Goal: Task Accomplishment & Management: Use online tool/utility

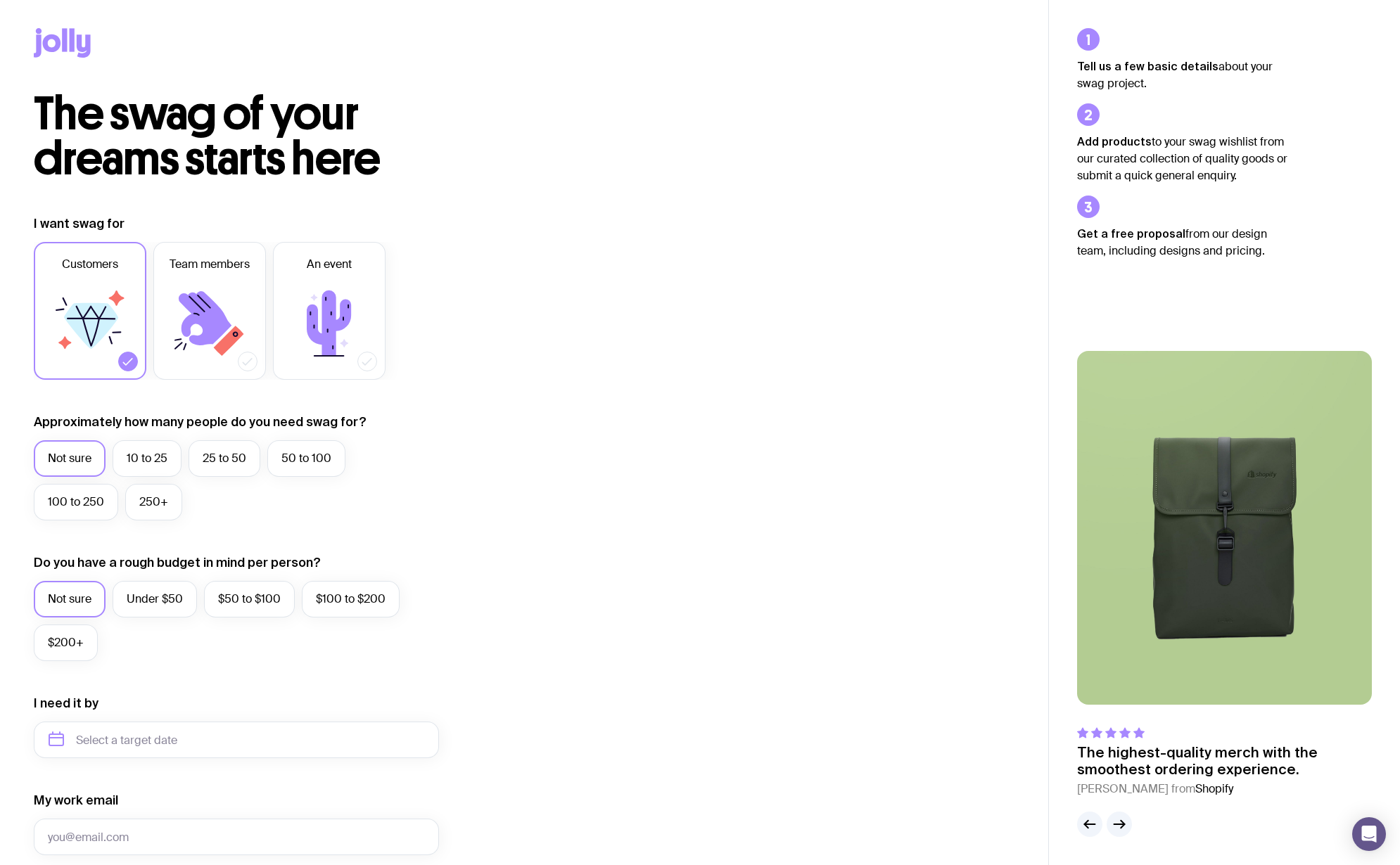
click at [81, 51] on icon at bounding box center [62, 43] width 57 height 30
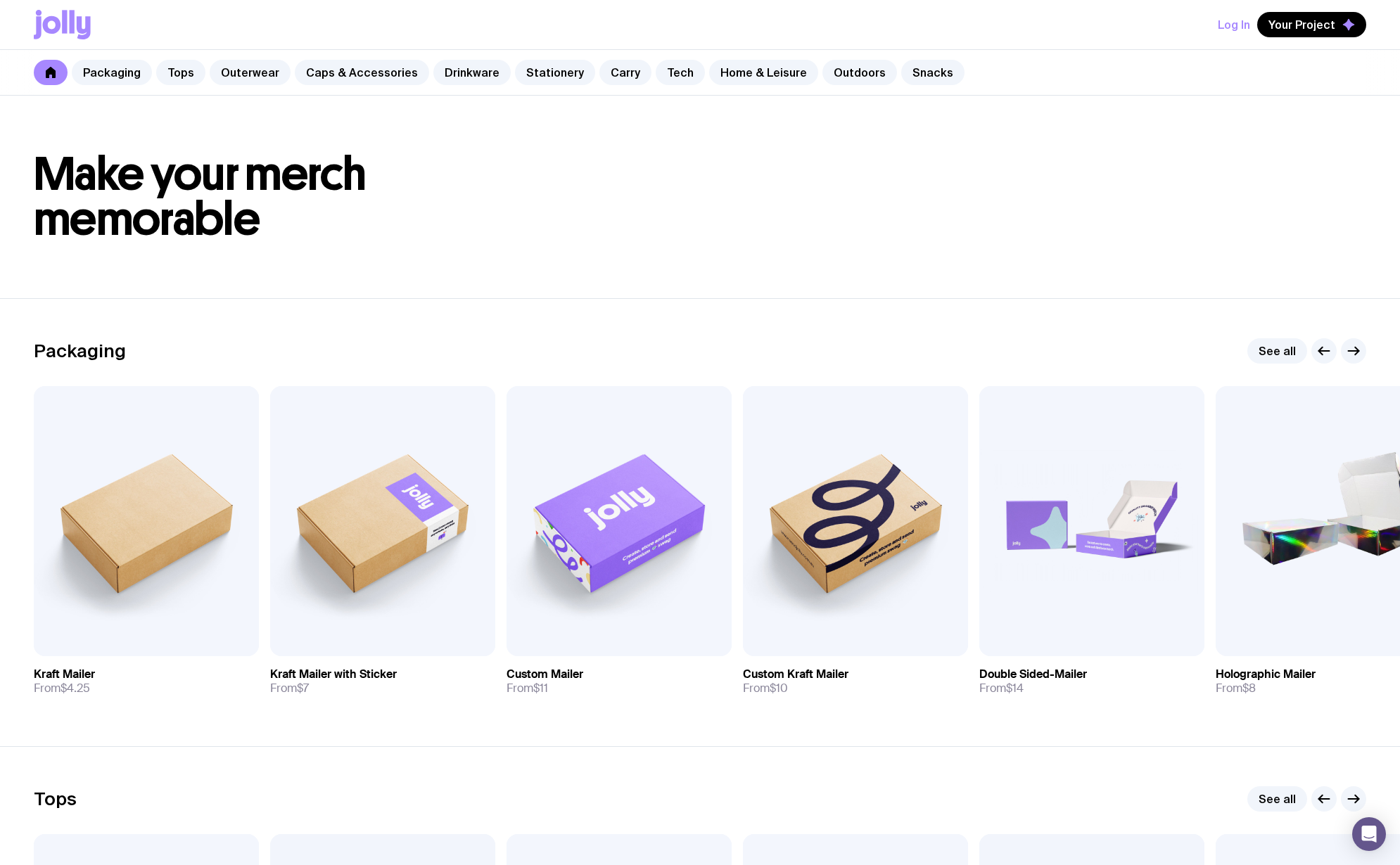
click at [1233, 26] on button "Log In" at bounding box center [1234, 25] width 32 height 26
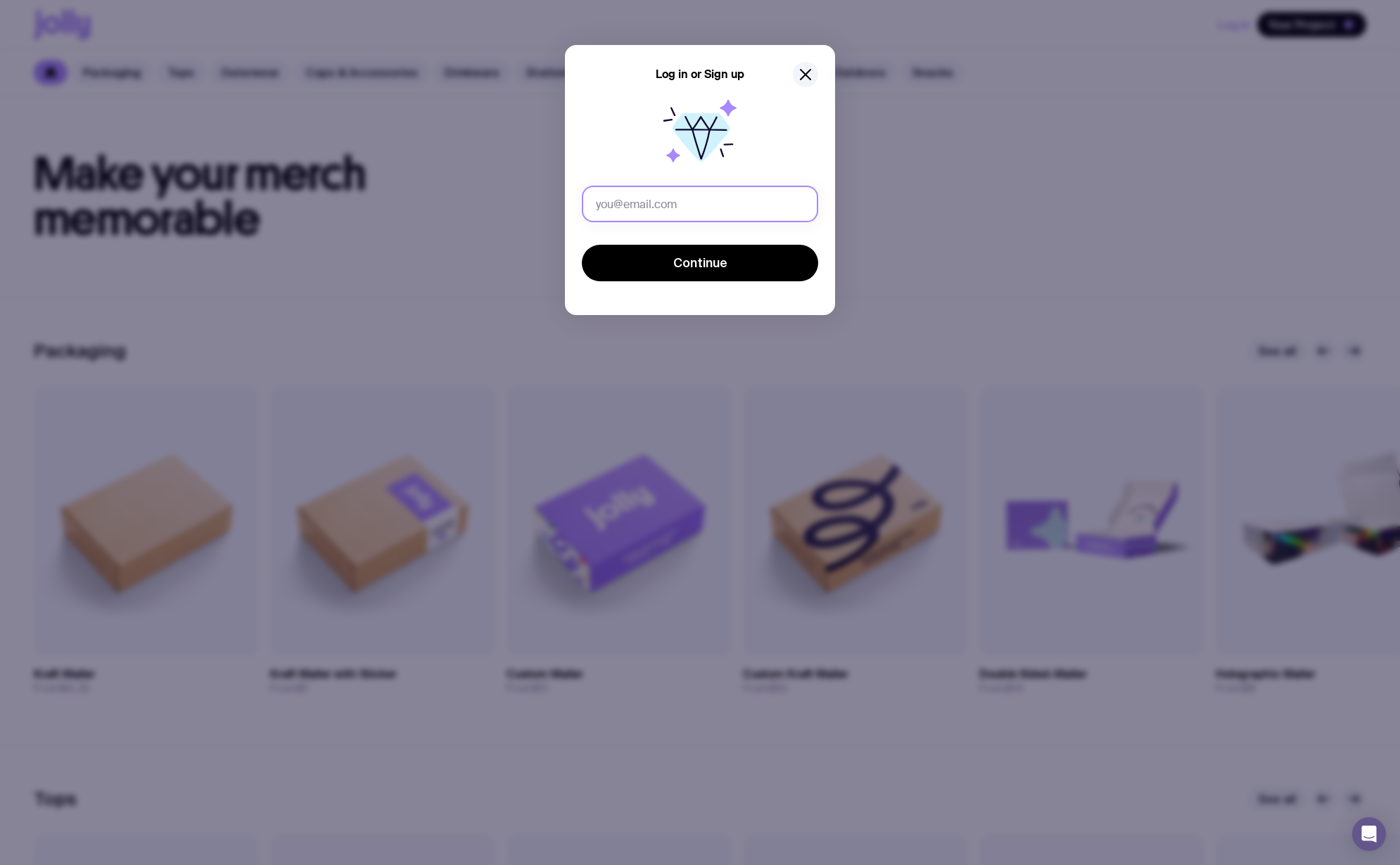
click at [722, 204] on input "text" at bounding box center [700, 204] width 236 height 36
type input "[EMAIL_ADDRESS][DOMAIN_NAME]"
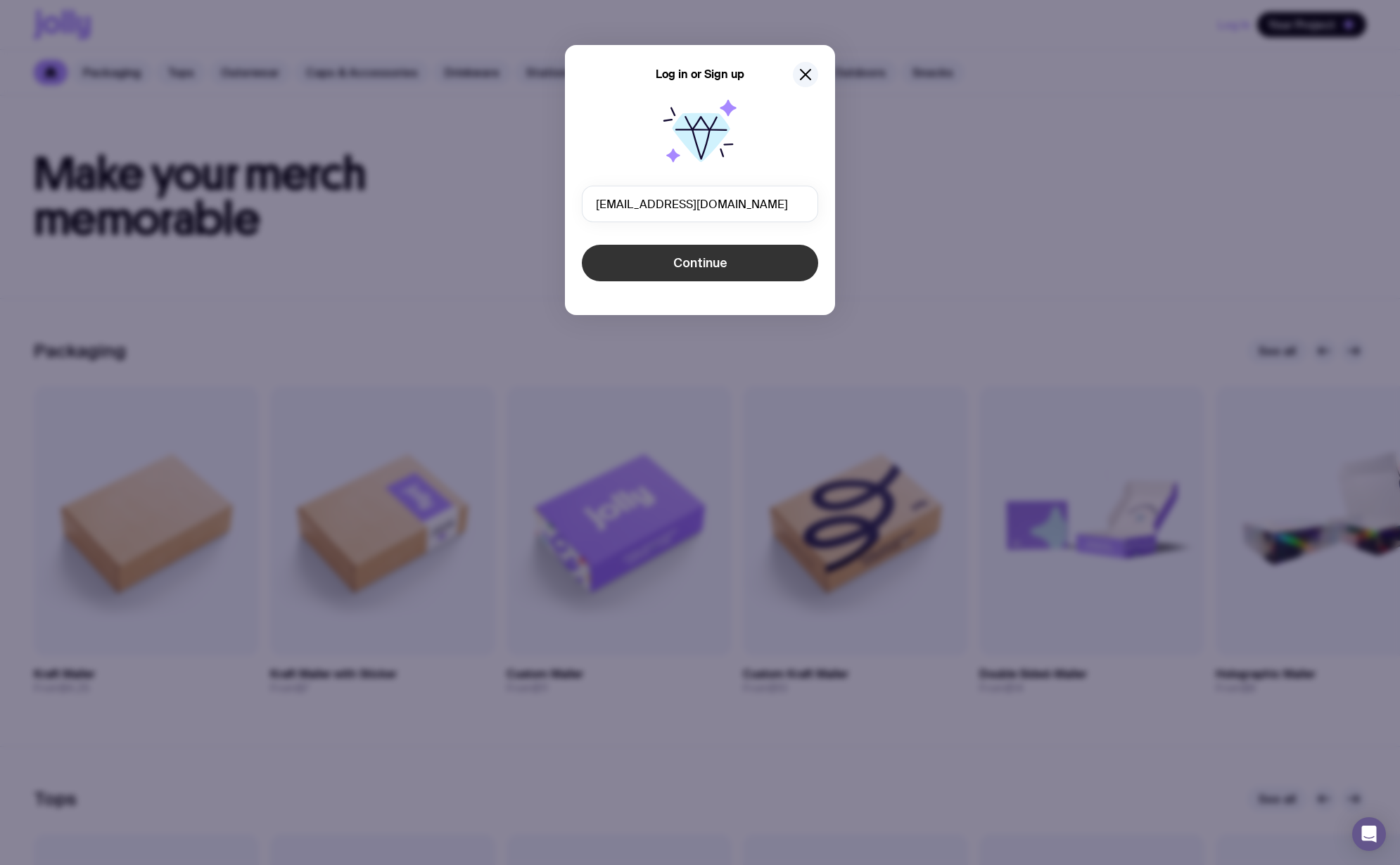
click at [706, 277] on button "Continue" at bounding box center [700, 263] width 236 height 36
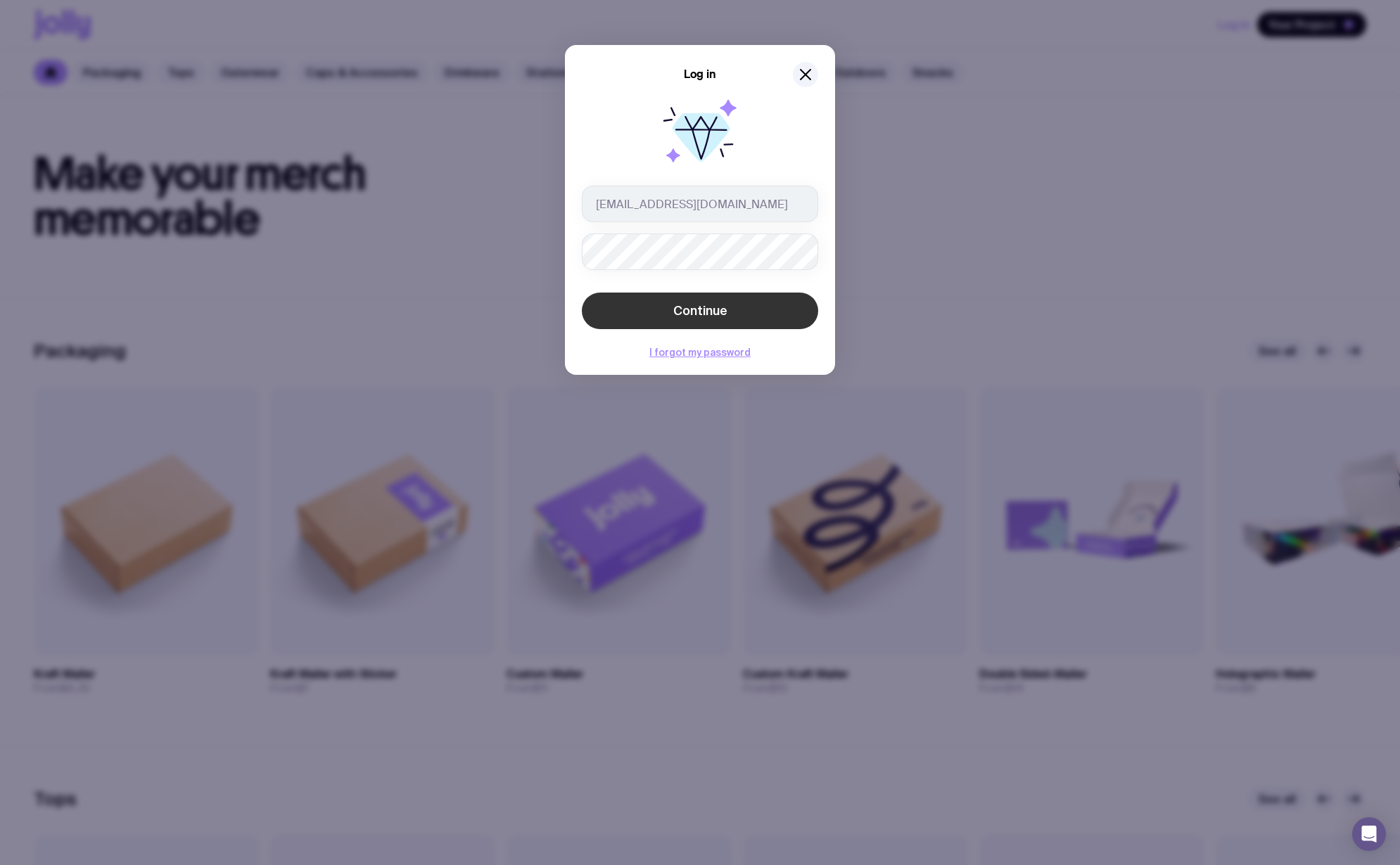
click at [691, 311] on span "Continue" at bounding box center [700, 310] width 54 height 17
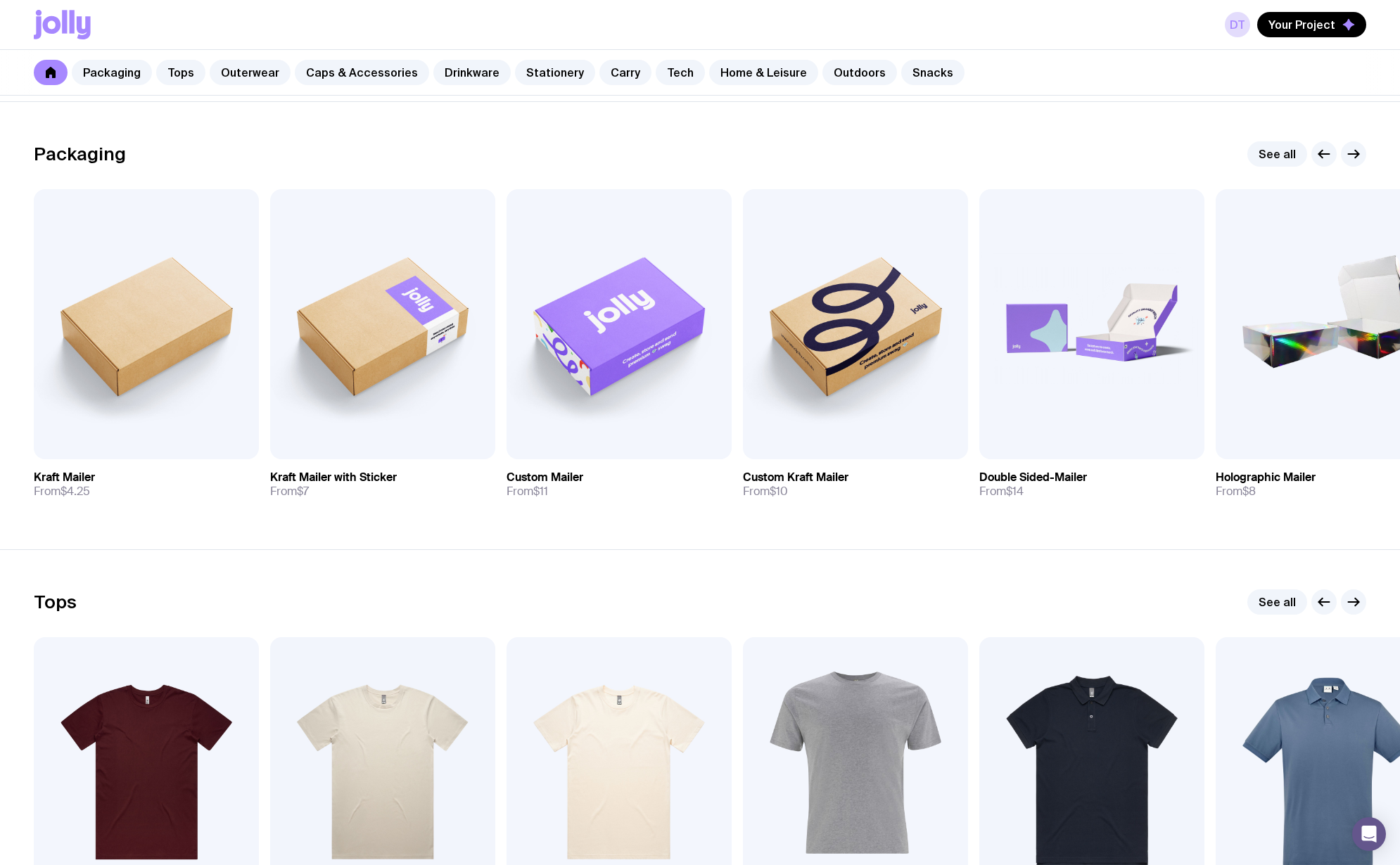
scroll to position [199, 0]
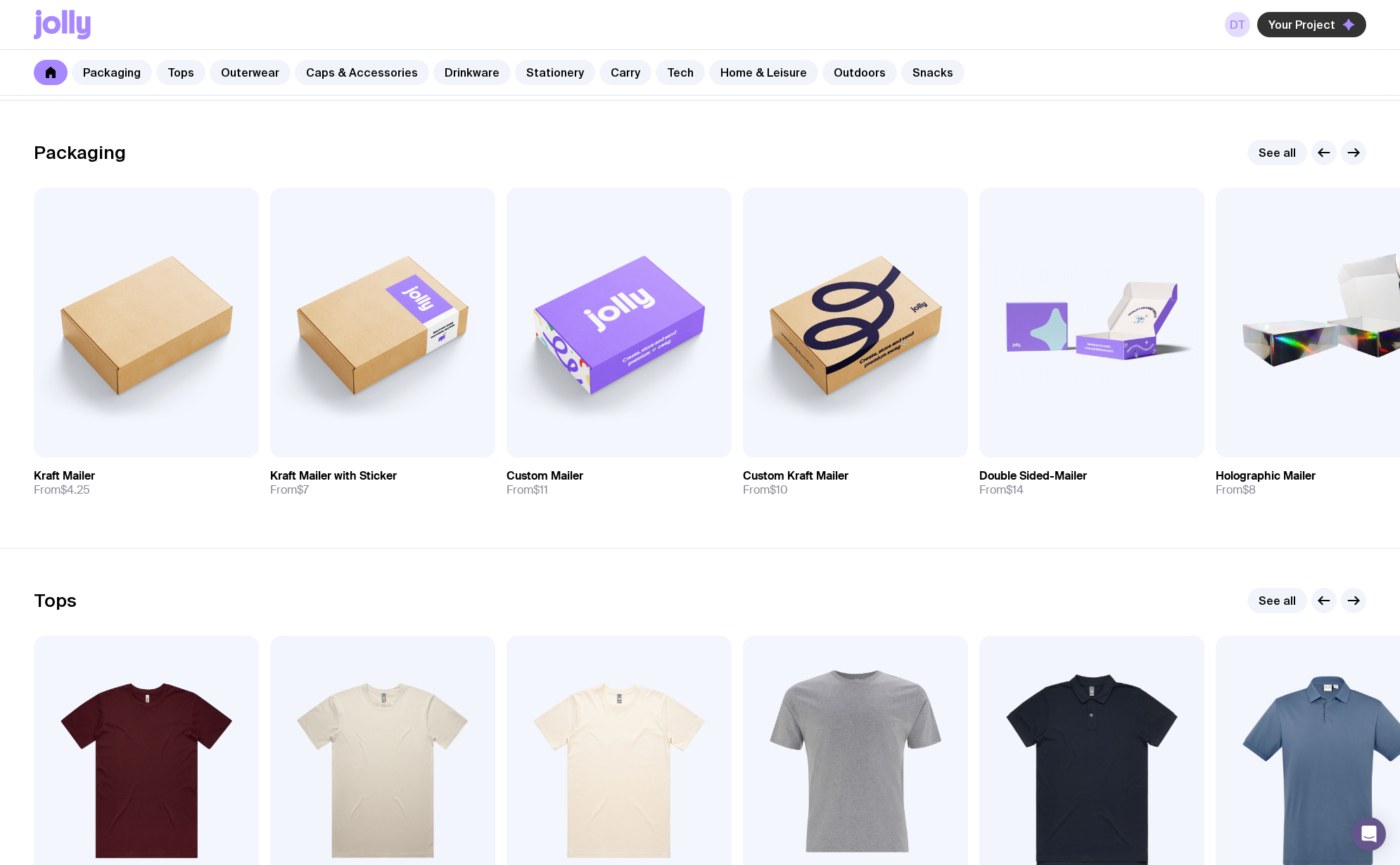
click at [1323, 28] on span "Your Project" at bounding box center [1303, 25] width 67 height 14
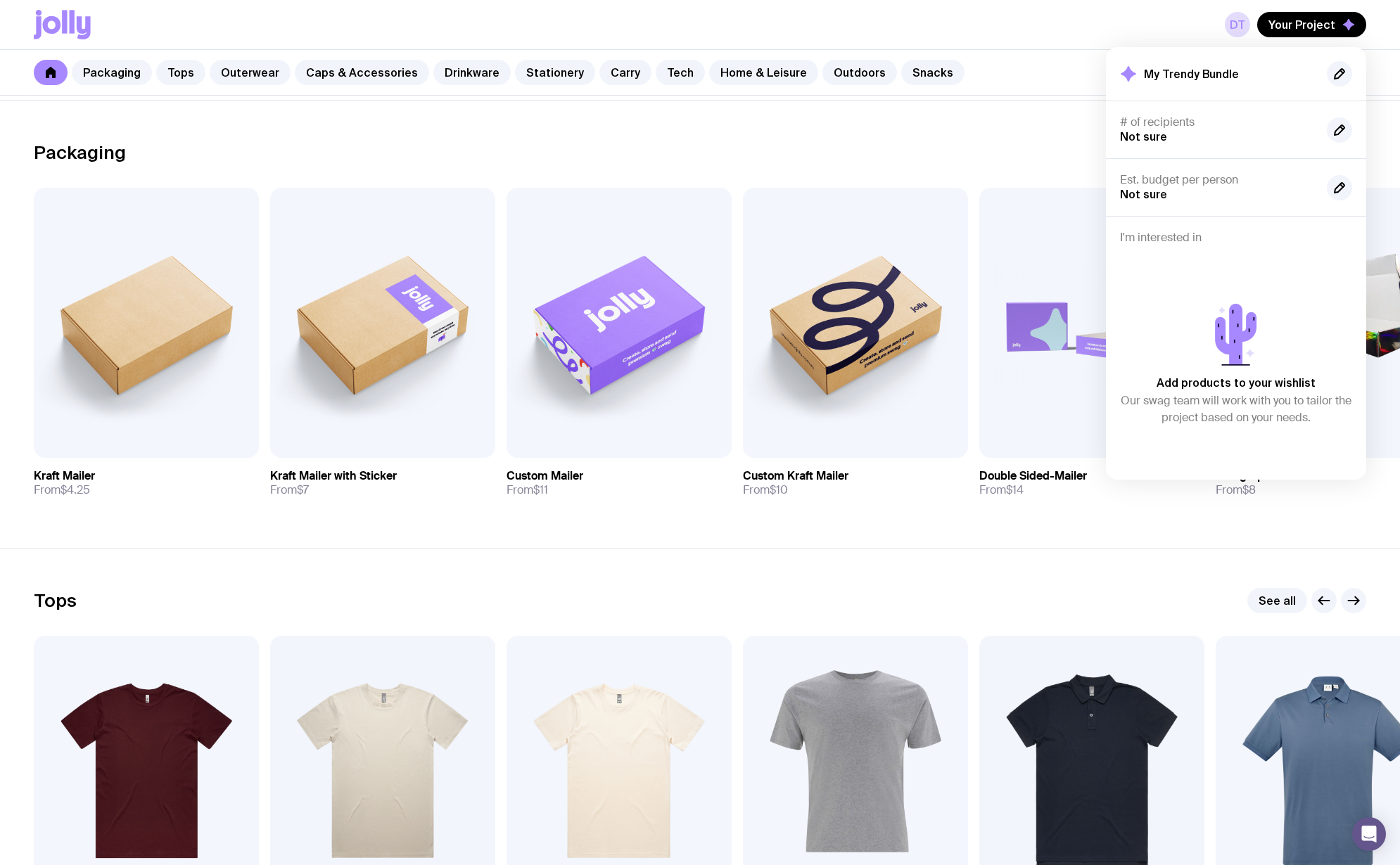
click at [978, 151] on div "Packaging See all" at bounding box center [700, 153] width 1333 height 26
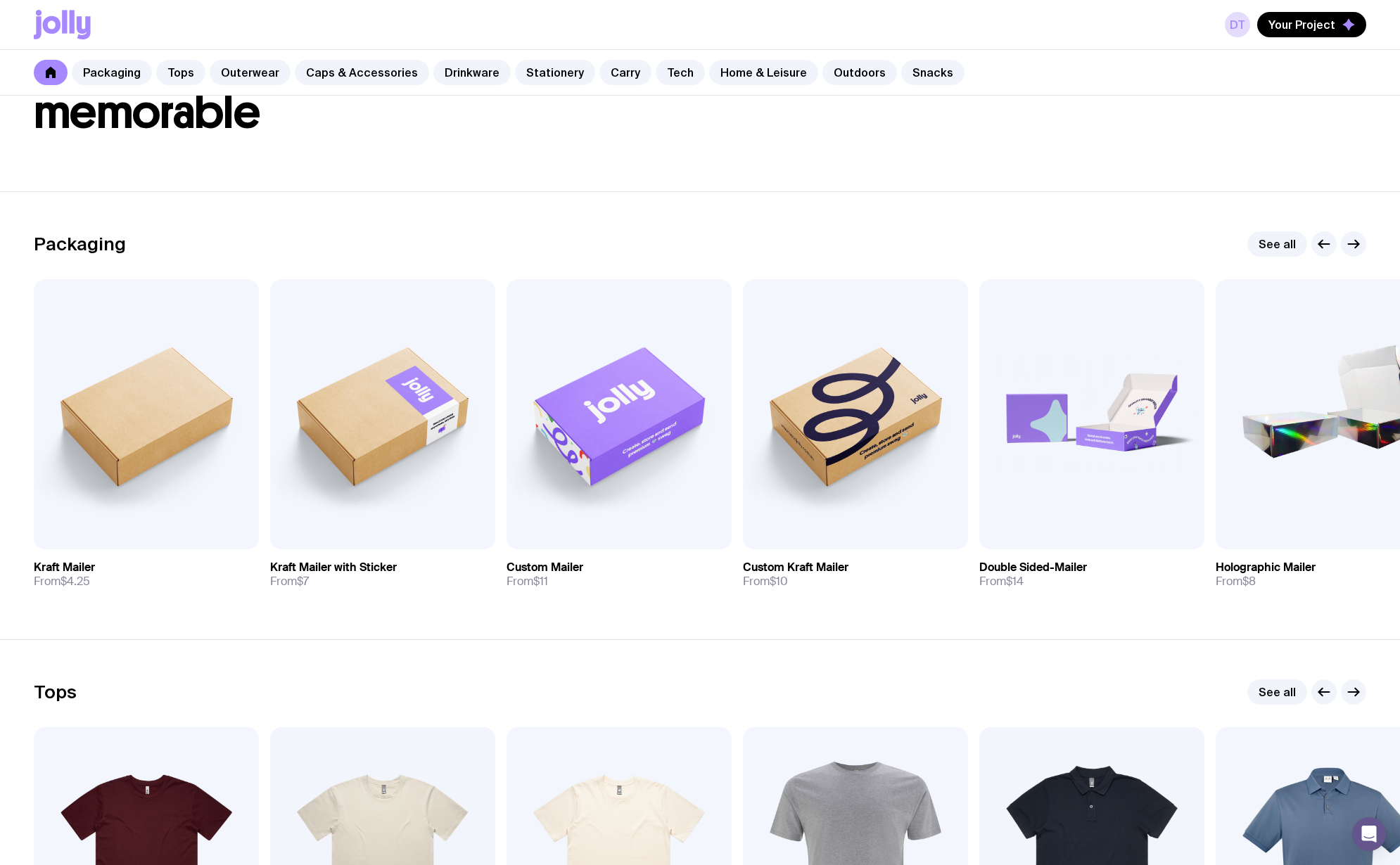
scroll to position [0, 0]
